Goal: Task Accomplishment & Management: Manage account settings

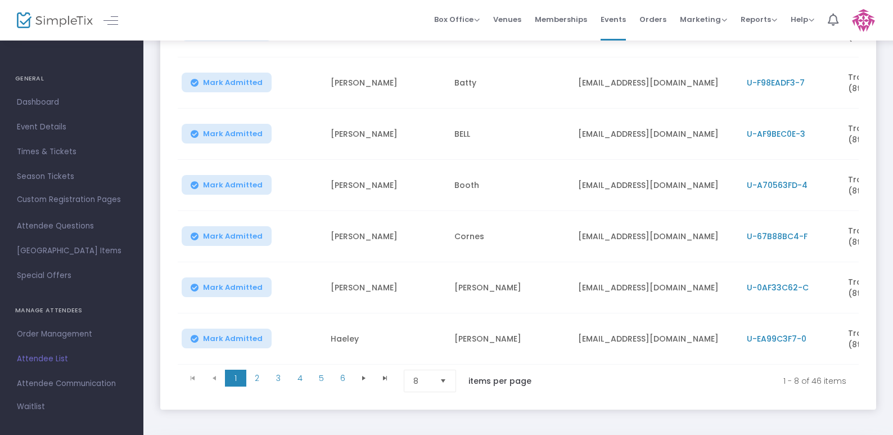
scroll to position [269, 0]
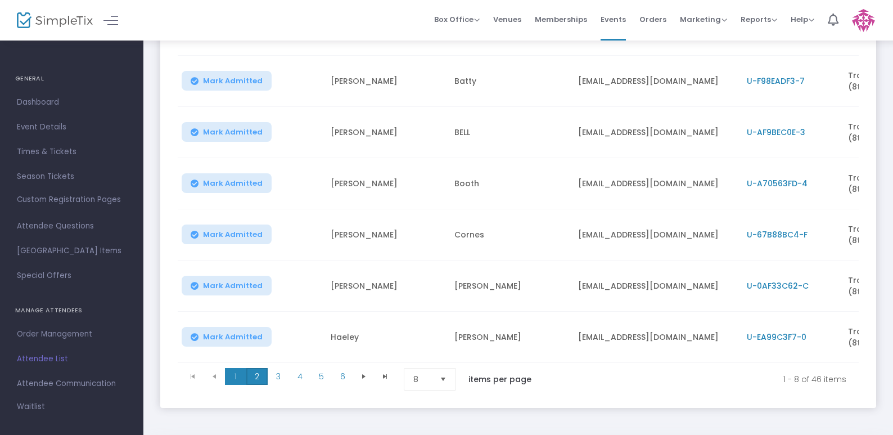
click at [255, 380] on span "2" at bounding box center [256, 376] width 21 height 17
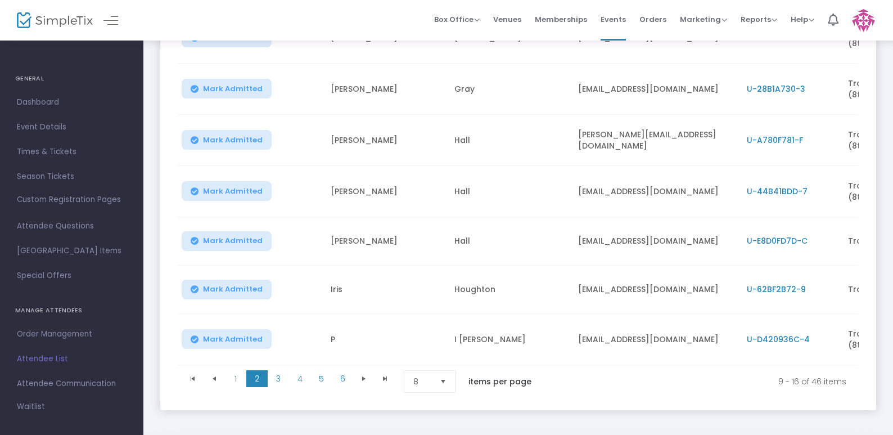
scroll to position [266, 0]
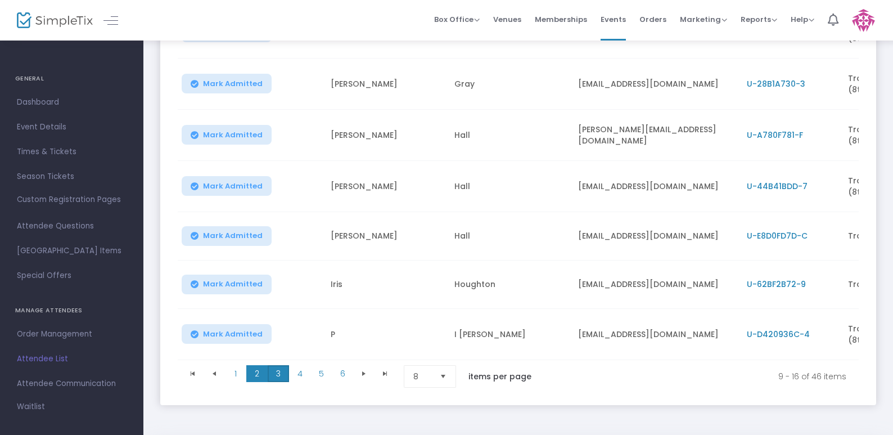
click at [277, 382] on span "3" at bounding box center [278, 373] width 21 height 17
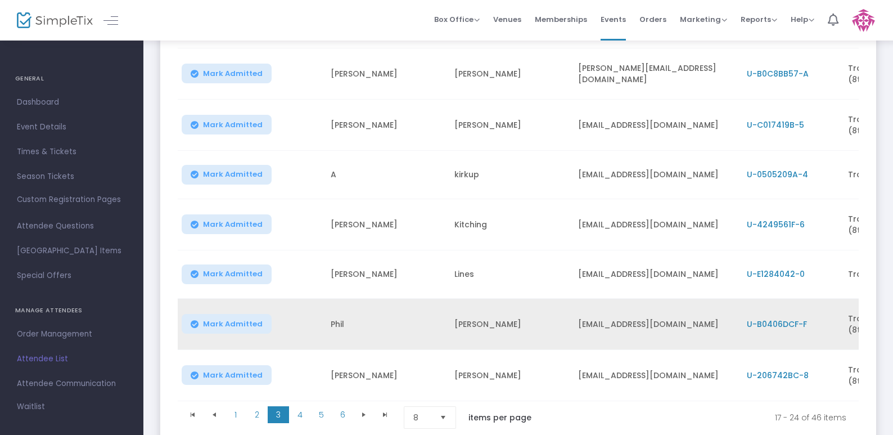
scroll to position [250, 0]
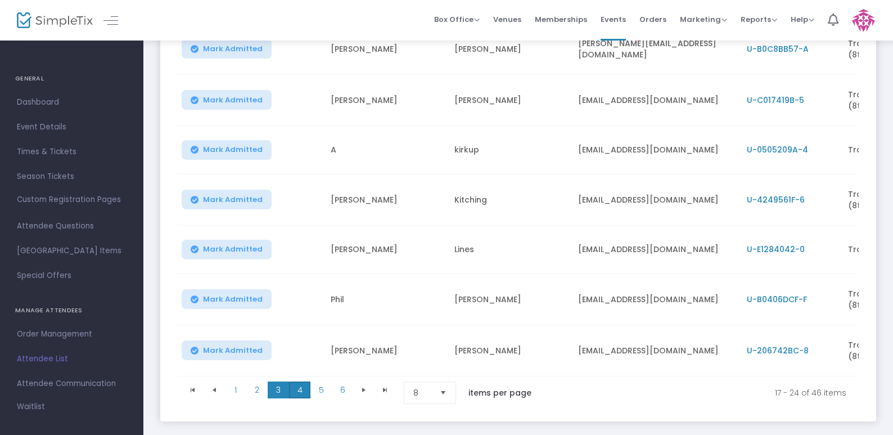
click at [297, 398] on span "4" at bounding box center [299, 389] width 21 height 17
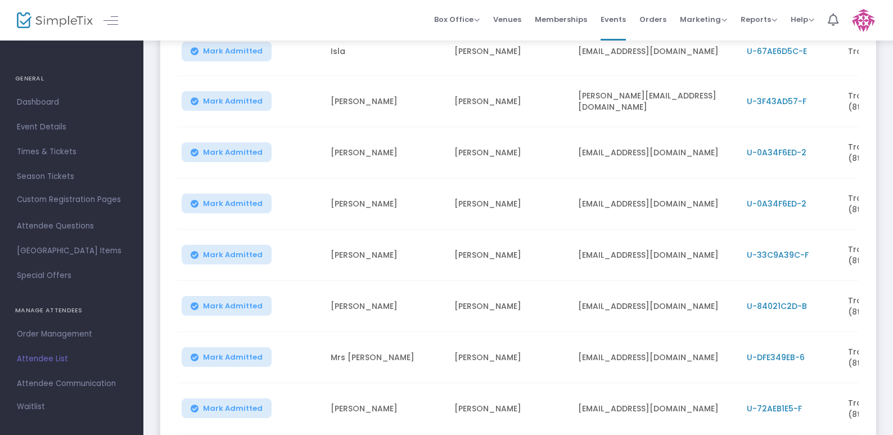
scroll to position [195, 0]
click at [771, 309] on span "U-84021C2D-B" at bounding box center [777, 305] width 60 height 11
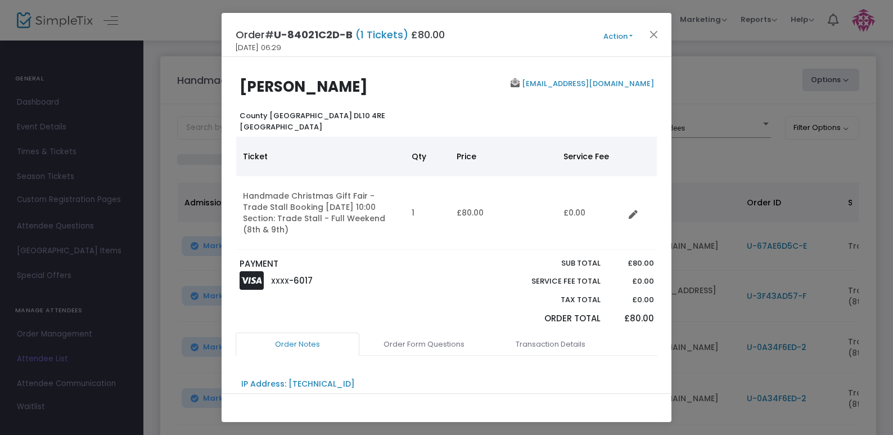
scroll to position [0, 0]
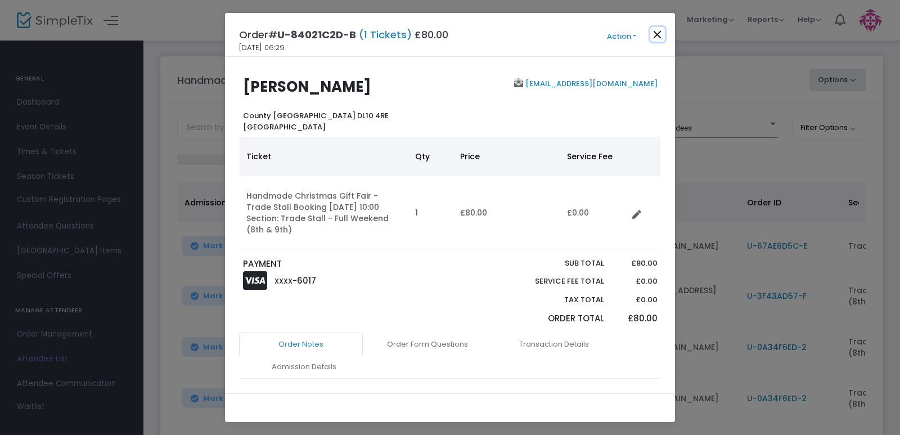
click at [653, 33] on button "Close" at bounding box center [657, 34] width 15 height 15
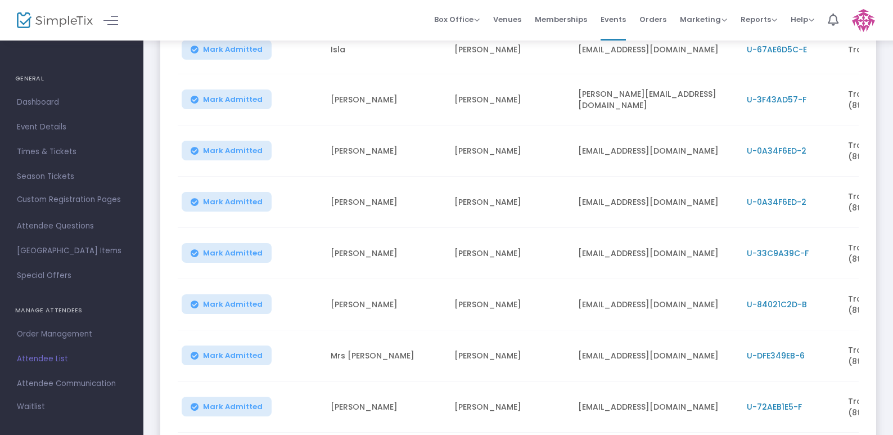
scroll to position [197, 0]
